Goal: Task Accomplishment & Management: Use online tool/utility

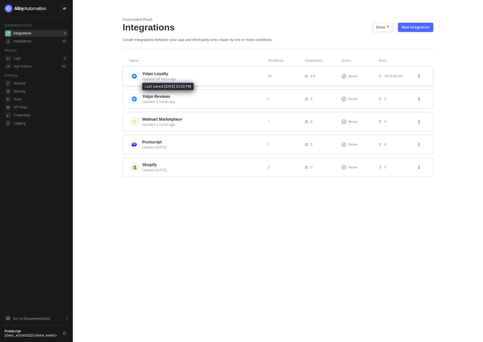
click at [182, 78] on div "Updated 20 hours ago" at bounding box center [202, 79] width 121 height 5
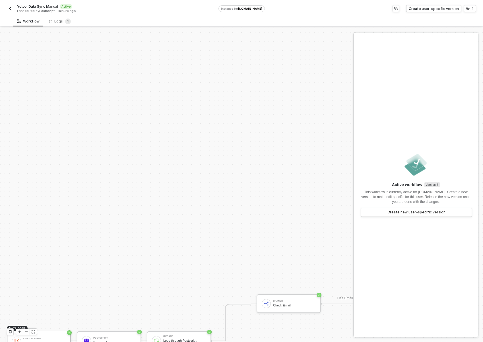
scroll to position [251, 0]
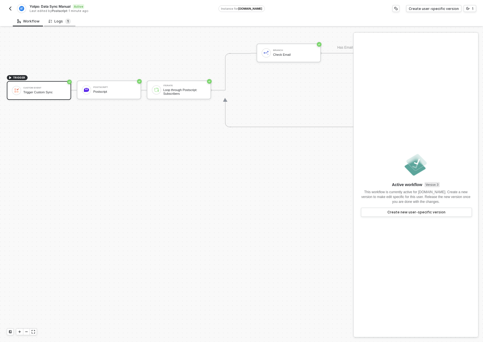
click at [65, 20] on sup "1" at bounding box center [68, 22] width 6 height 6
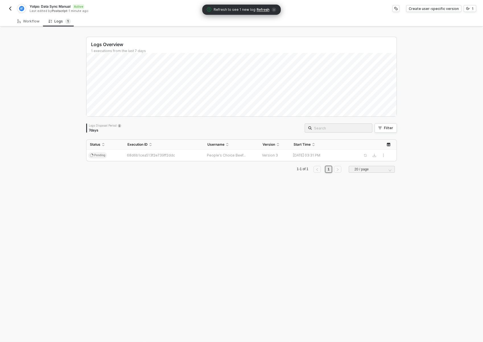
click at [11, 6] on img "button" at bounding box center [10, 8] width 5 height 5
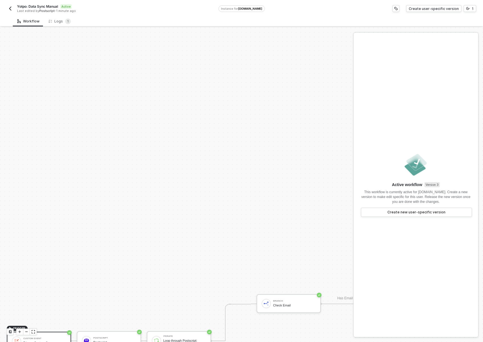
scroll to position [251, 0]
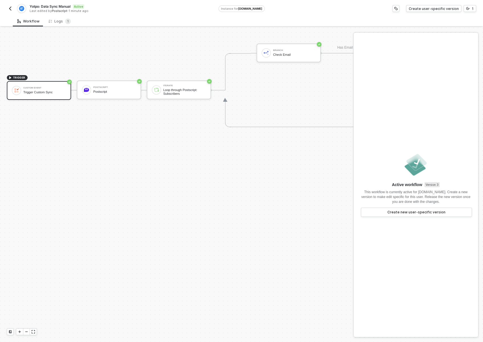
drag, startPoint x: 191, startPoint y: 211, endPoint x: 196, endPoint y: 212, distance: 5.2
click at [191, 211] on div "TRIGGER Custom Event Trigger Custom Sync Postscript Postscript Iterate Loop thr…" at bounding box center [311, 90] width 622 height 627
drag, startPoint x: 257, startPoint y: 215, endPoint x: 239, endPoint y: 227, distance: 21.1
click at [239, 227] on div "TRIGGER Custom Event Trigger Custom Sync Postscript Postscript Iterate Loop thr…" at bounding box center [311, 90] width 622 height 627
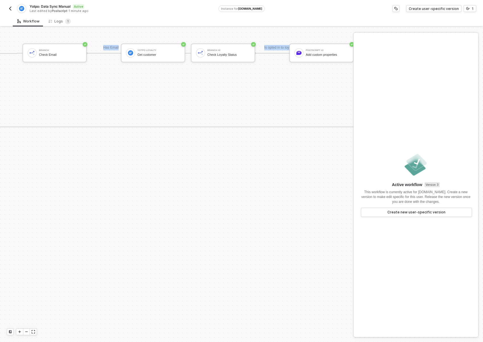
scroll to position [251, 276]
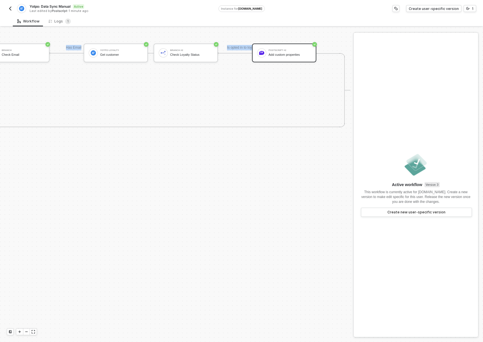
click at [281, 46] on div "Postscript #2 Add custom properties" at bounding box center [284, 53] width 64 height 19
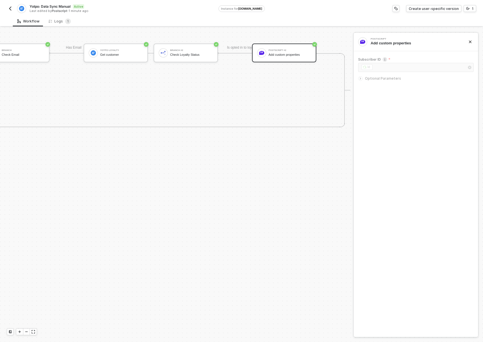
click at [389, 80] on span "Optional Parameters" at bounding box center [383, 78] width 36 height 4
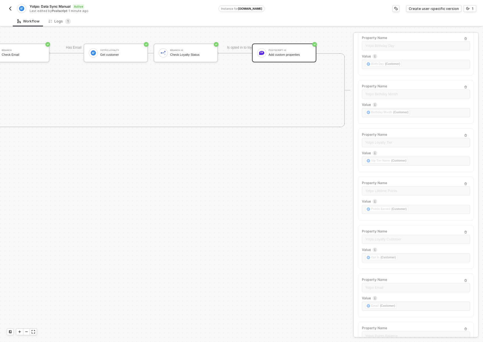
scroll to position [149, 0]
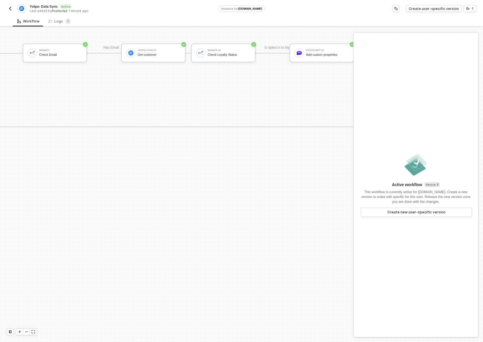
scroll to position [251, 276]
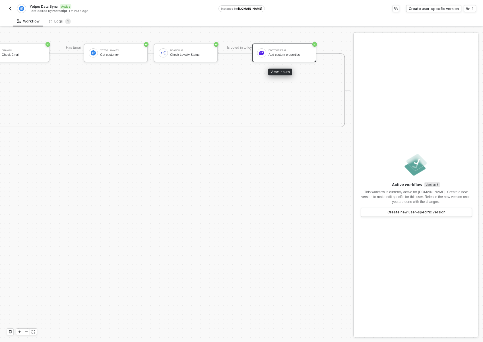
click at [289, 48] on div "Postscript #2 Add custom properties" at bounding box center [290, 53] width 43 height 11
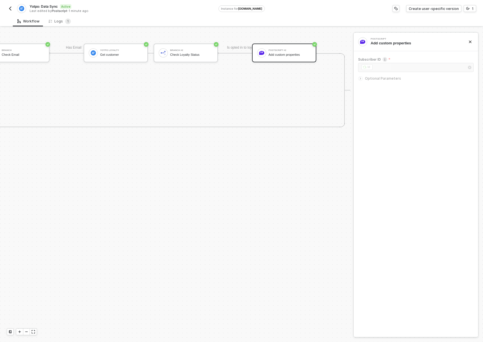
click at [381, 79] on span "Optional Parameters" at bounding box center [383, 78] width 36 height 4
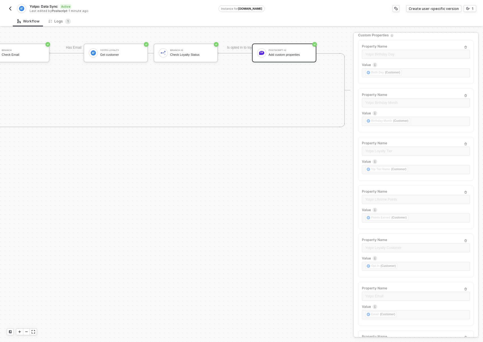
scroll to position [149, 0]
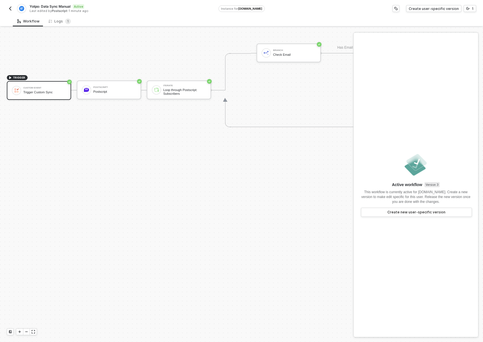
scroll to position [251, 276]
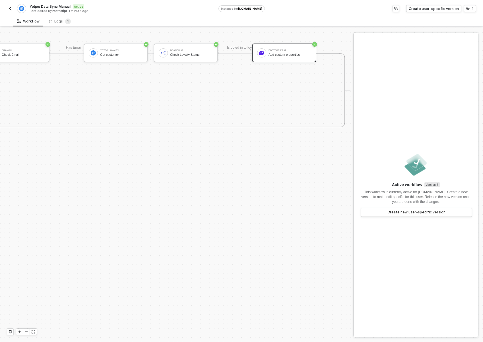
click at [285, 53] on div "Add custom properties" at bounding box center [290, 55] width 43 height 4
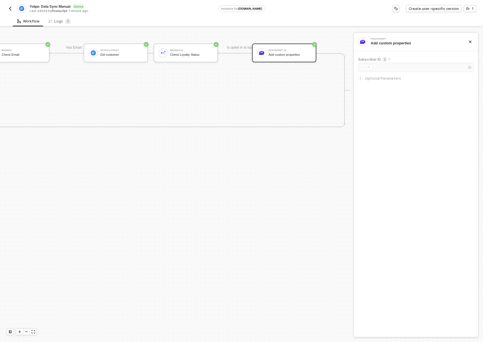
click at [379, 77] on span "Optional Parameters" at bounding box center [383, 78] width 36 height 4
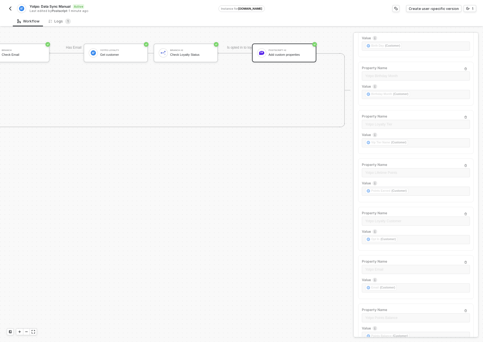
scroll to position [149, 0]
